Goal: Information Seeking & Learning: Learn about a topic

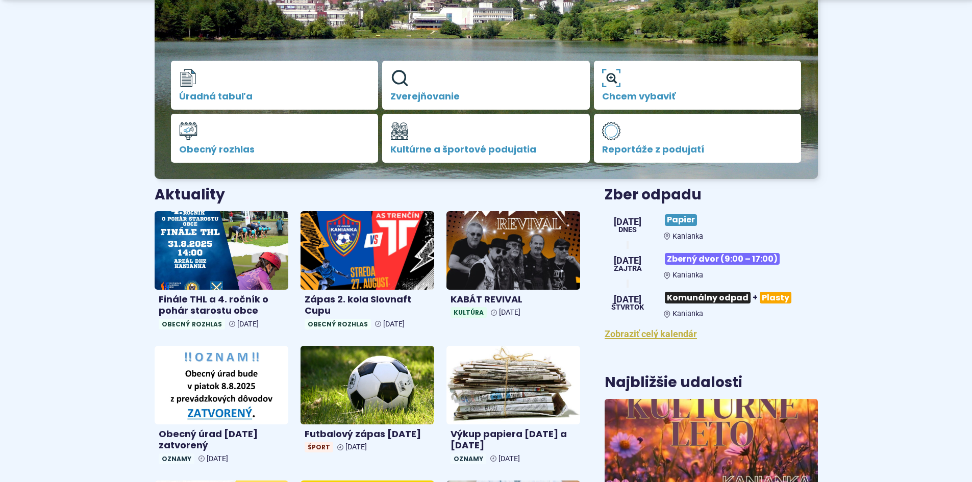
scroll to position [255, 0]
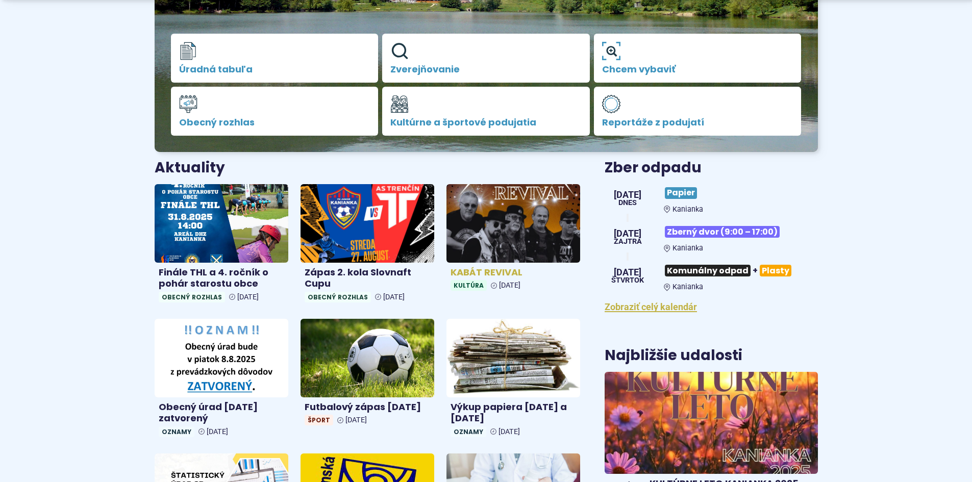
click at [542, 235] on img at bounding box center [513, 223] width 154 height 90
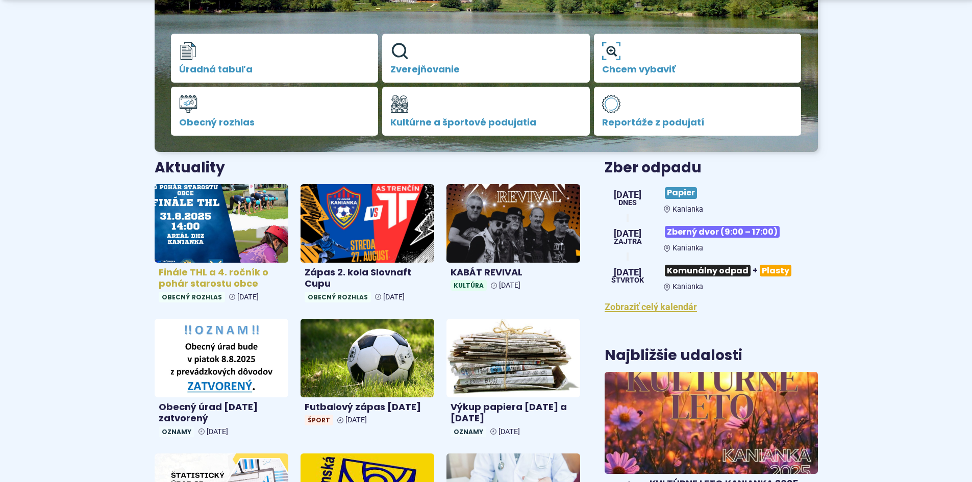
click at [244, 211] on img at bounding box center [221, 223] width 154 height 90
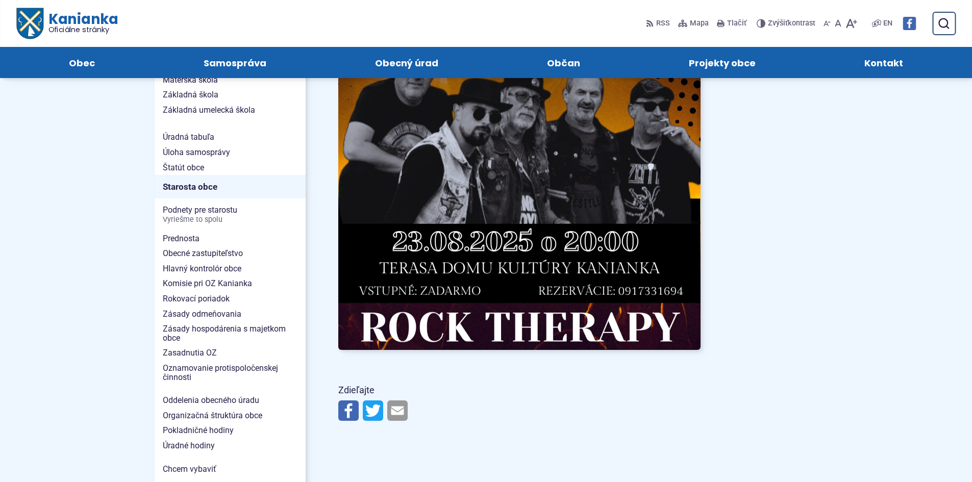
scroll to position [561, 0]
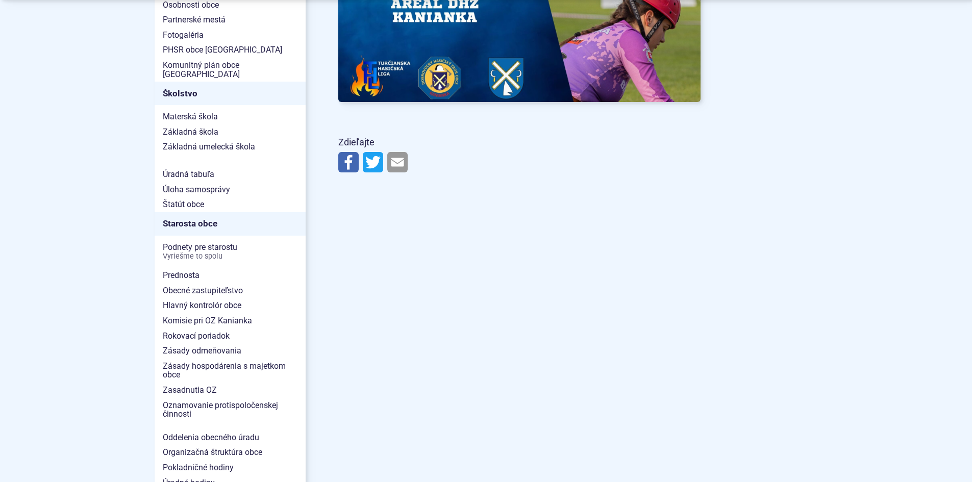
scroll to position [561, 0]
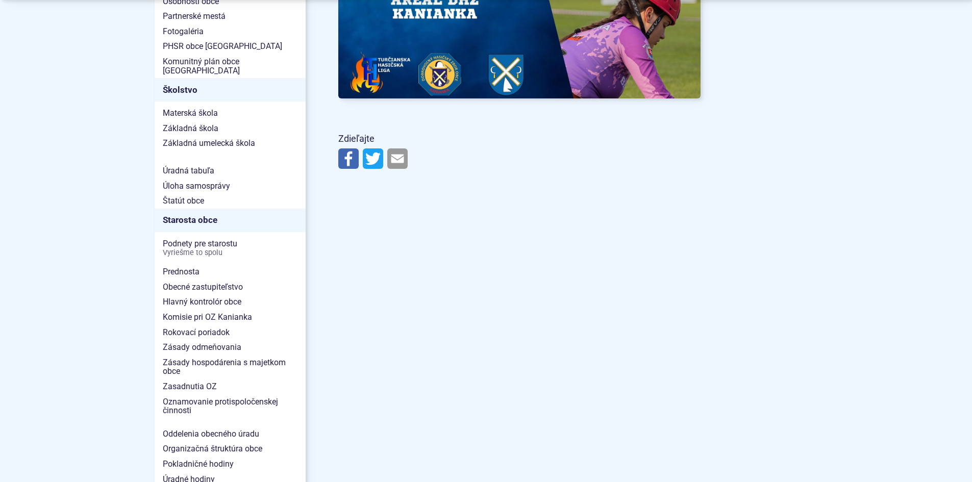
drag, startPoint x: 584, startPoint y: 336, endPoint x: 578, endPoint y: 334, distance: 6.9
